Goal: Task Accomplishment & Management: Manage account settings

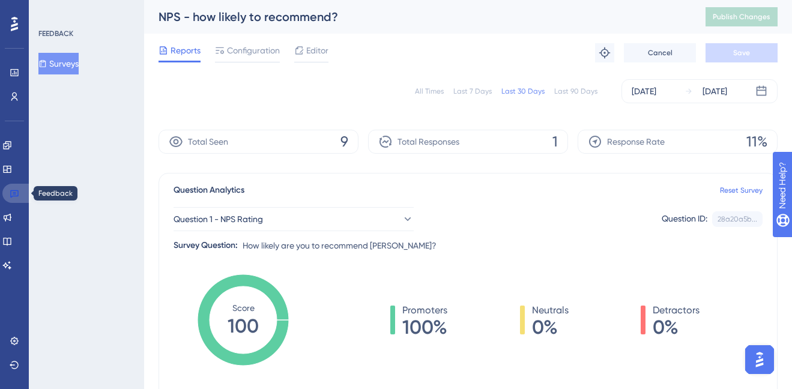
click at [17, 193] on icon at bounding box center [15, 193] width 10 height 10
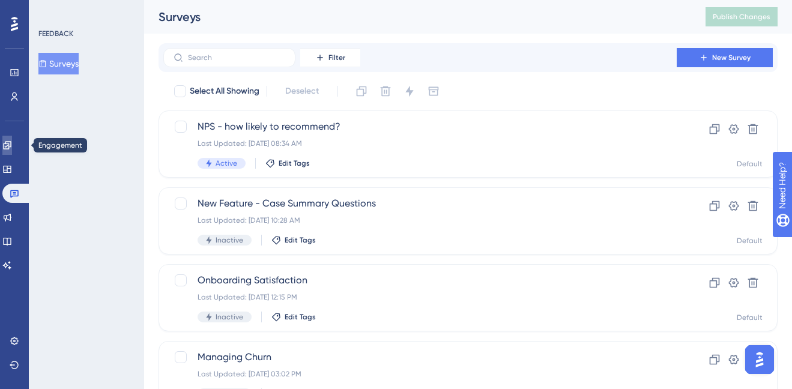
click at [8, 143] on link at bounding box center [7, 145] width 10 height 19
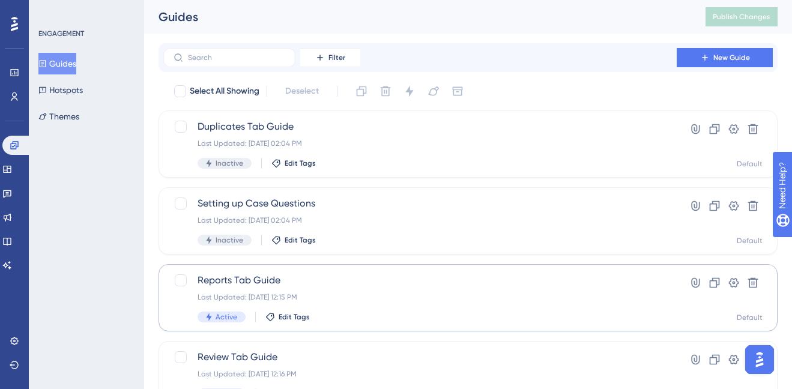
scroll to position [134, 0]
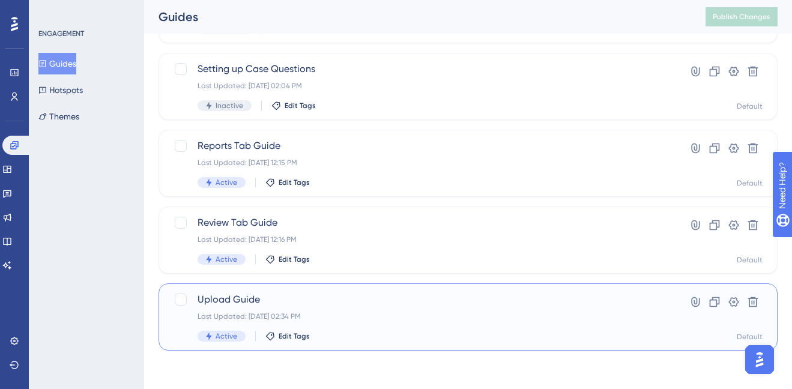
click at [380, 289] on div "Upload Guide Last Updated: [DATE] 02:34 PM Active Edit Tags Hyperlink Clone Set…" at bounding box center [467, 316] width 619 height 67
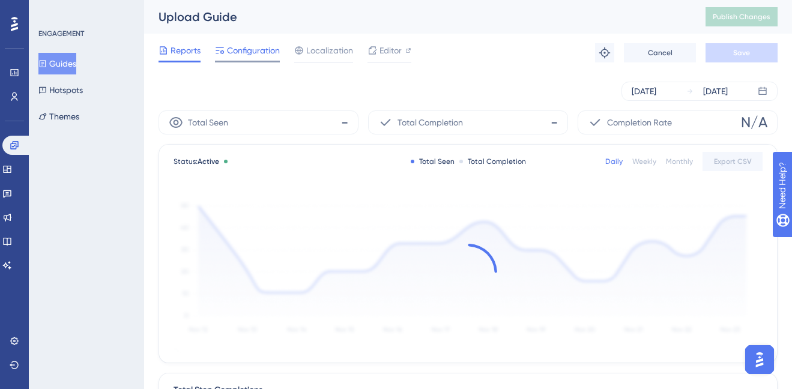
click at [255, 53] on span "Configuration" at bounding box center [253, 50] width 53 height 14
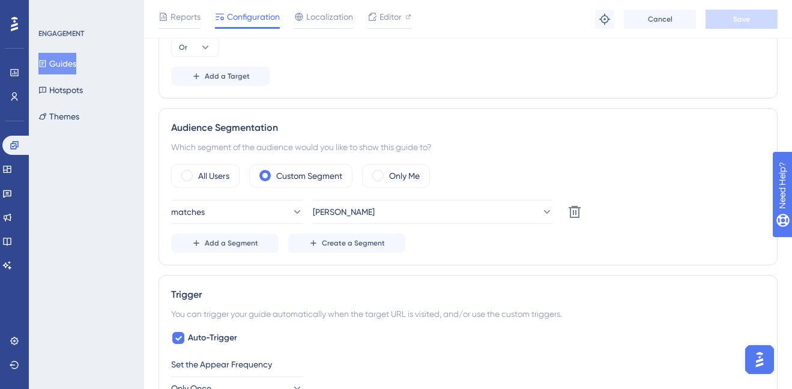
scroll to position [441, 0]
click at [348, 243] on span "Create a Segment" at bounding box center [353, 241] width 63 height 10
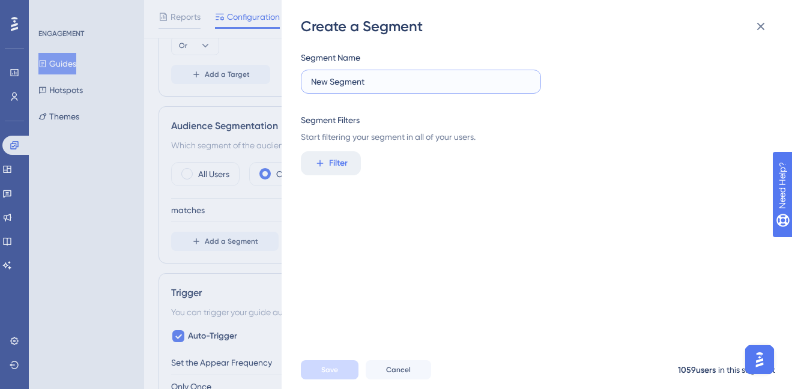
click at [373, 82] on input "New Segment" at bounding box center [421, 81] width 220 height 13
drag, startPoint x: 372, startPoint y: 82, endPoint x: 247, endPoint y: 82, distance: 124.9
click at [247, 82] on div "Create a Segment Segment Name New Segment Segment Filters Start filtering your …" at bounding box center [396, 194] width 792 height 389
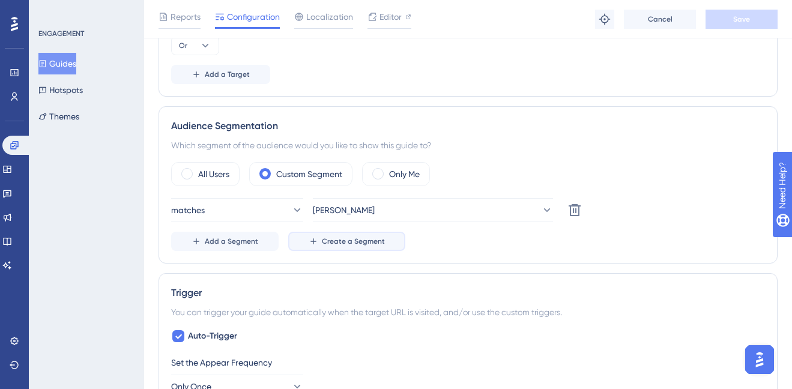
click at [343, 241] on span "Create a Segment" at bounding box center [353, 241] width 63 height 10
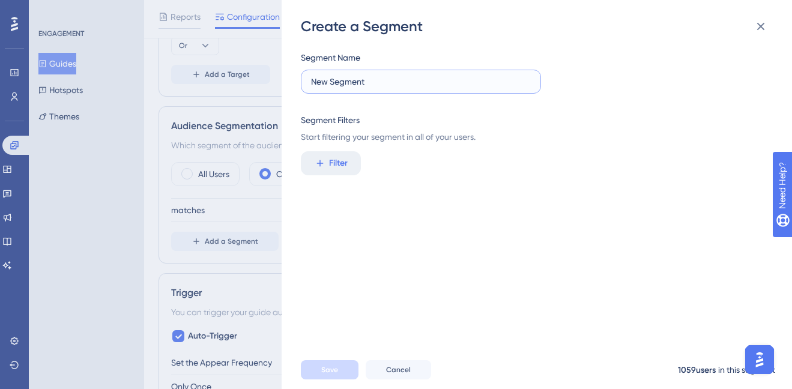
click at [402, 86] on input "New Segment" at bounding box center [421, 81] width 220 height 13
type input "[PERSON_NAME] 2.0"
click at [334, 173] on button "Filter" at bounding box center [331, 163] width 60 height 24
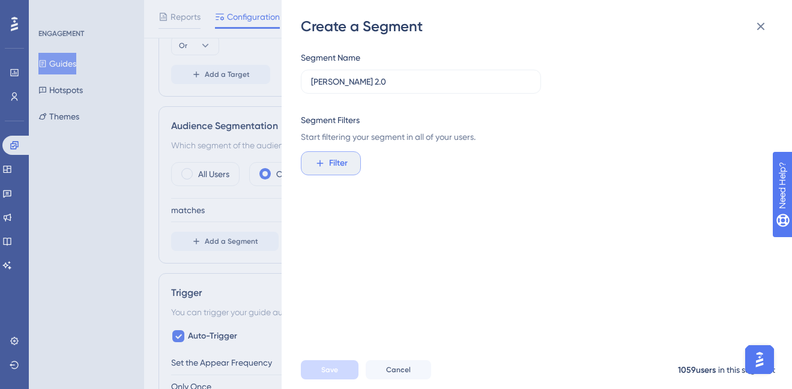
scroll to position [107, 0]
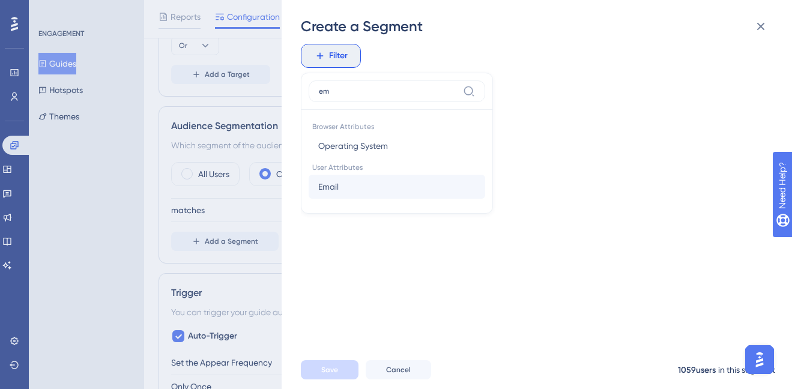
type input "em"
click at [367, 187] on button "Email Email" at bounding box center [397, 187] width 176 height 24
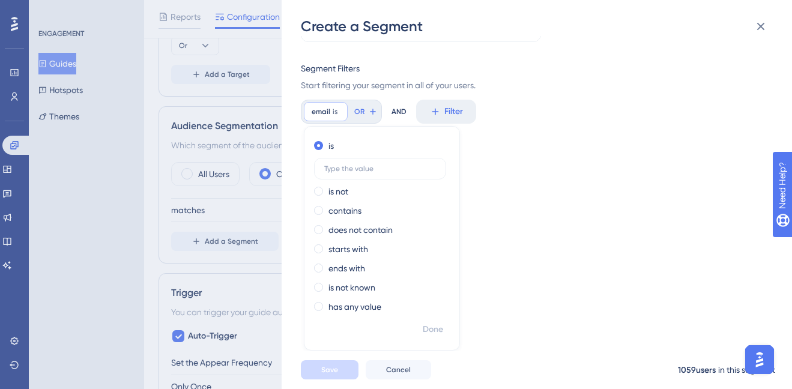
scroll to position [52, 0]
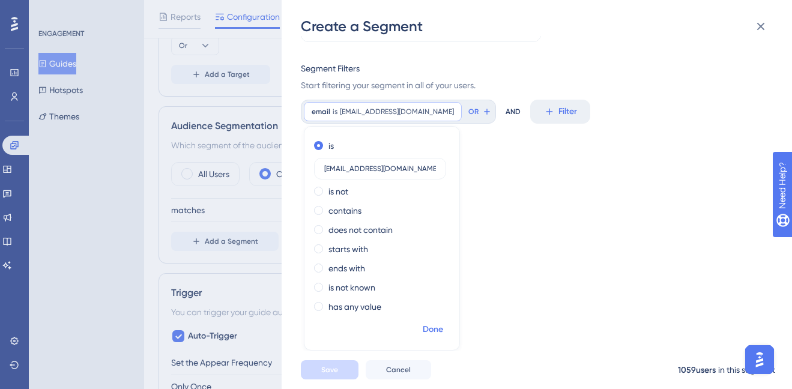
type input "[EMAIL_ADDRESS][DOMAIN_NAME]"
click at [439, 323] on span "Done" at bounding box center [433, 329] width 20 height 14
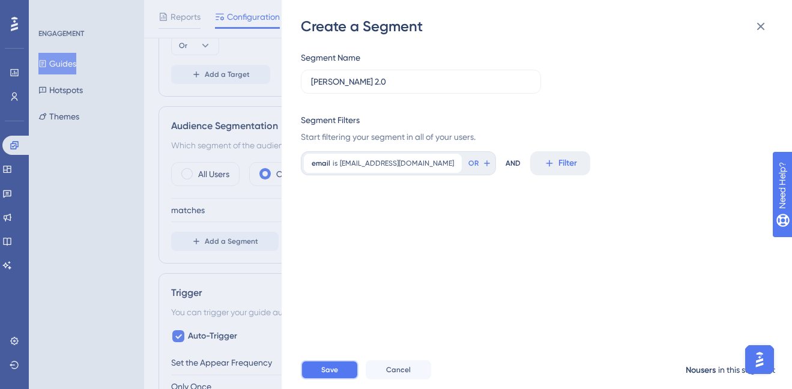
click at [329, 368] on span "Save" at bounding box center [329, 370] width 17 height 10
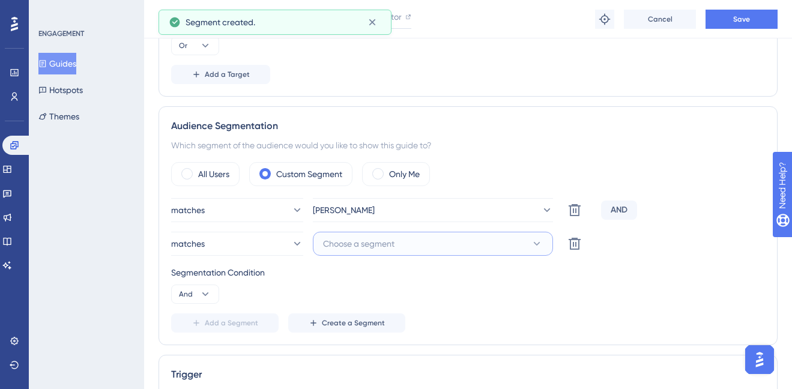
click at [406, 252] on button "Choose a segment" at bounding box center [433, 244] width 240 height 24
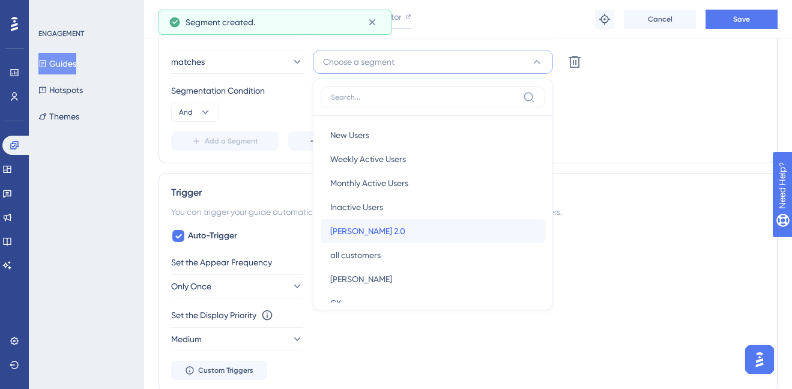
click at [395, 235] on div "[PERSON_NAME] 2.0 [PERSON_NAME] 2.0" at bounding box center [432, 231] width 205 height 24
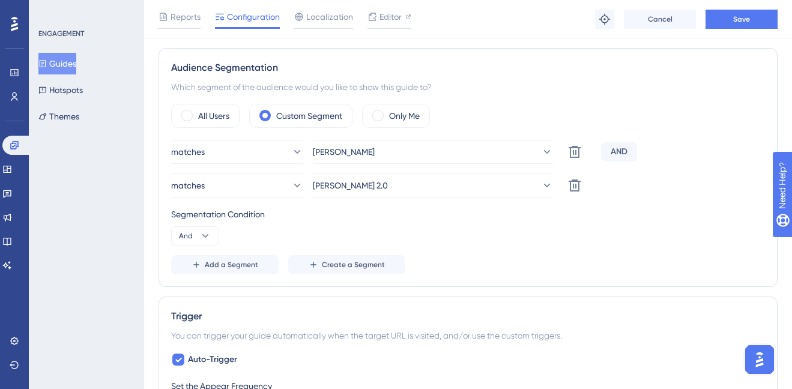
scroll to position [494, 0]
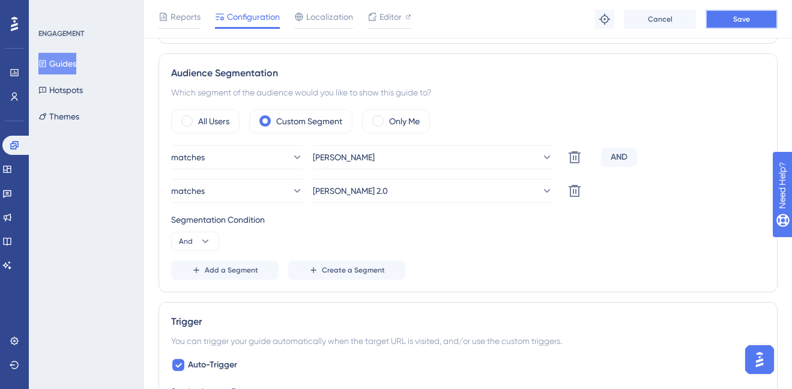
click at [736, 19] on span "Save" at bounding box center [741, 19] width 17 height 10
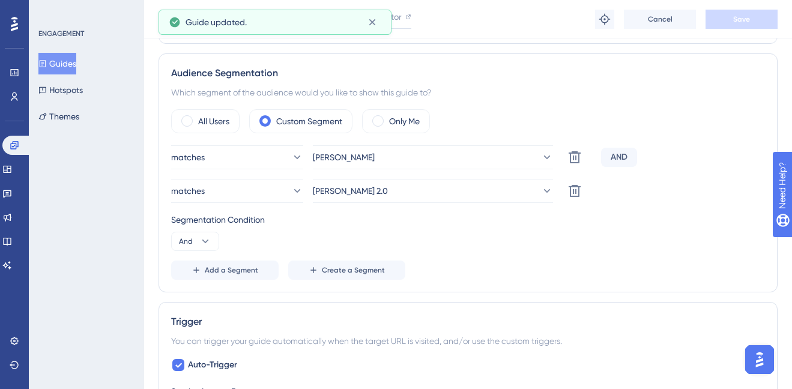
scroll to position [0, 0]
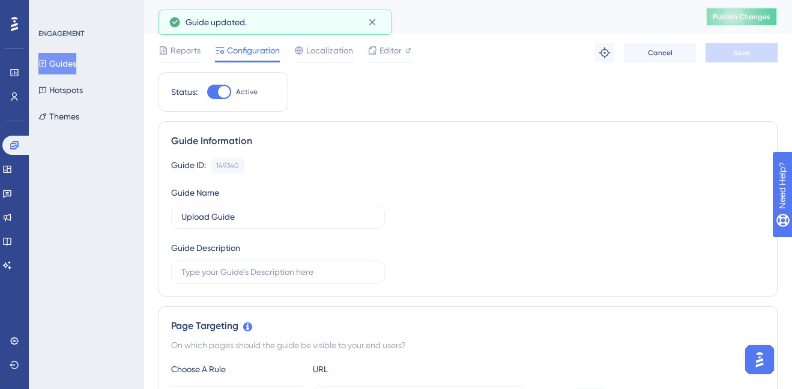
click at [759, 22] on button "Publish Changes" at bounding box center [741, 16] width 72 height 19
